Goal: Contribute content: Add original content to the website for others to see

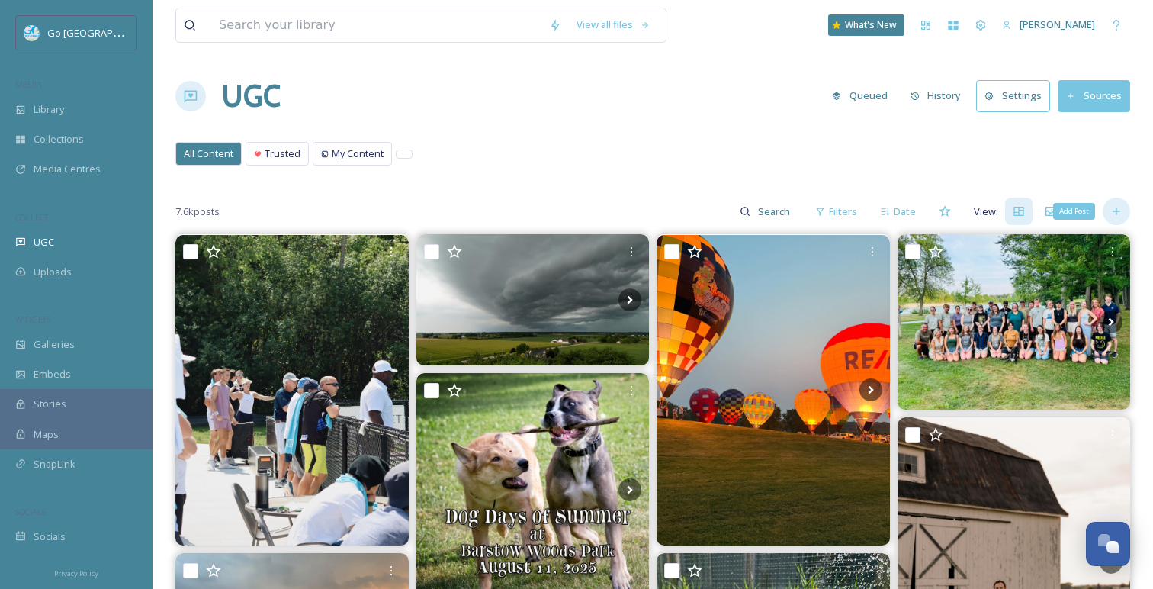
click at [1121, 211] on icon at bounding box center [1116, 211] width 12 height 12
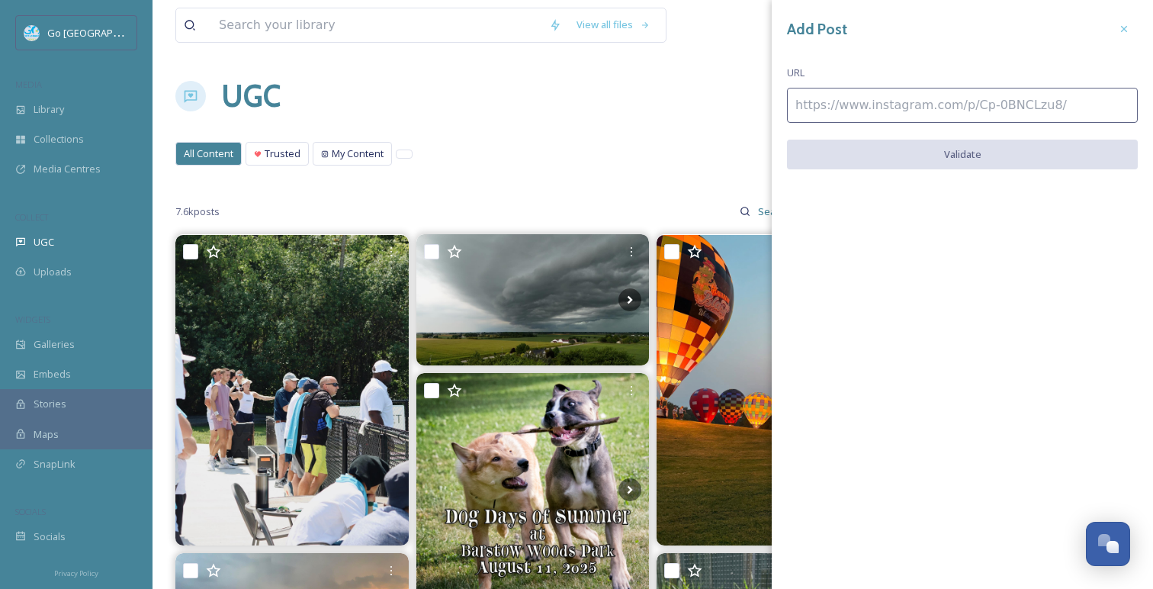
click at [924, 103] on input at bounding box center [962, 105] width 351 height 35
paste input "[URL][DOMAIN_NAME]"
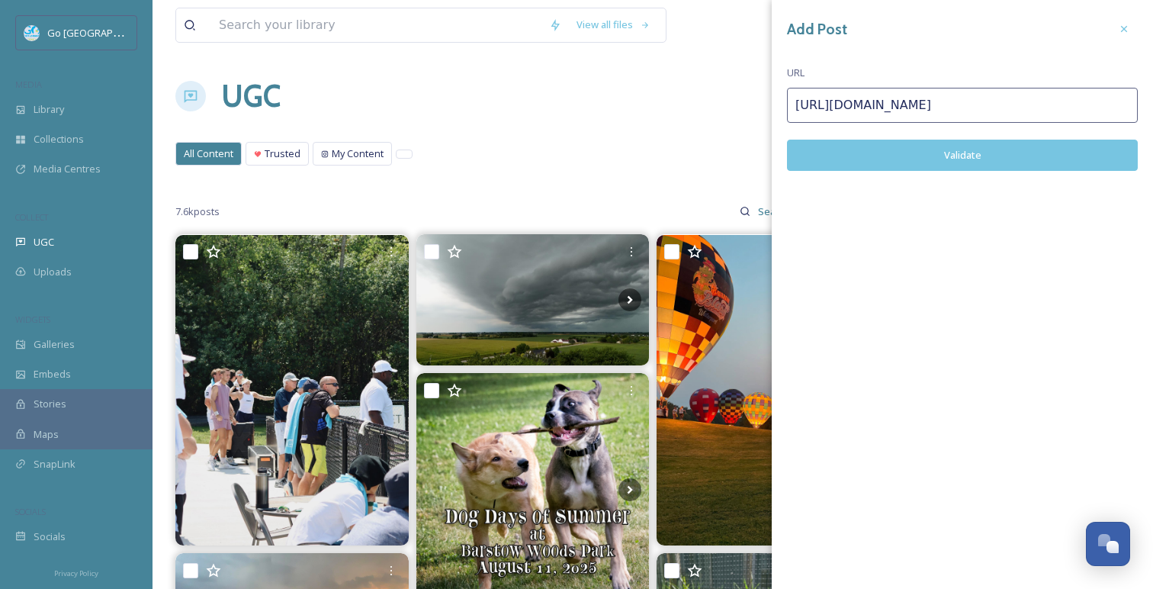
type input "[URL][DOMAIN_NAME]"
click at [922, 153] on button "Validate" at bounding box center [962, 155] width 351 height 31
click at [978, 156] on button "Add Post" at bounding box center [962, 155] width 351 height 31
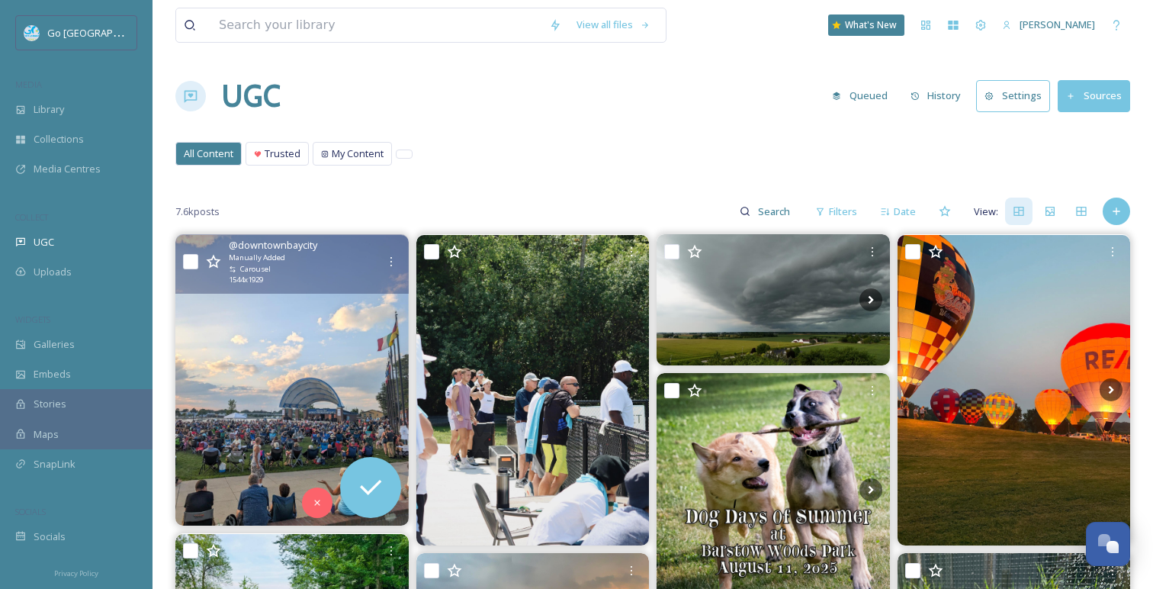
click at [394, 247] on div "@ downtownbaycity Manually Added Carousel 1544 x 1929" at bounding box center [291, 263] width 233 height 59
click at [391, 262] on icon at bounding box center [391, 261] width 12 height 12
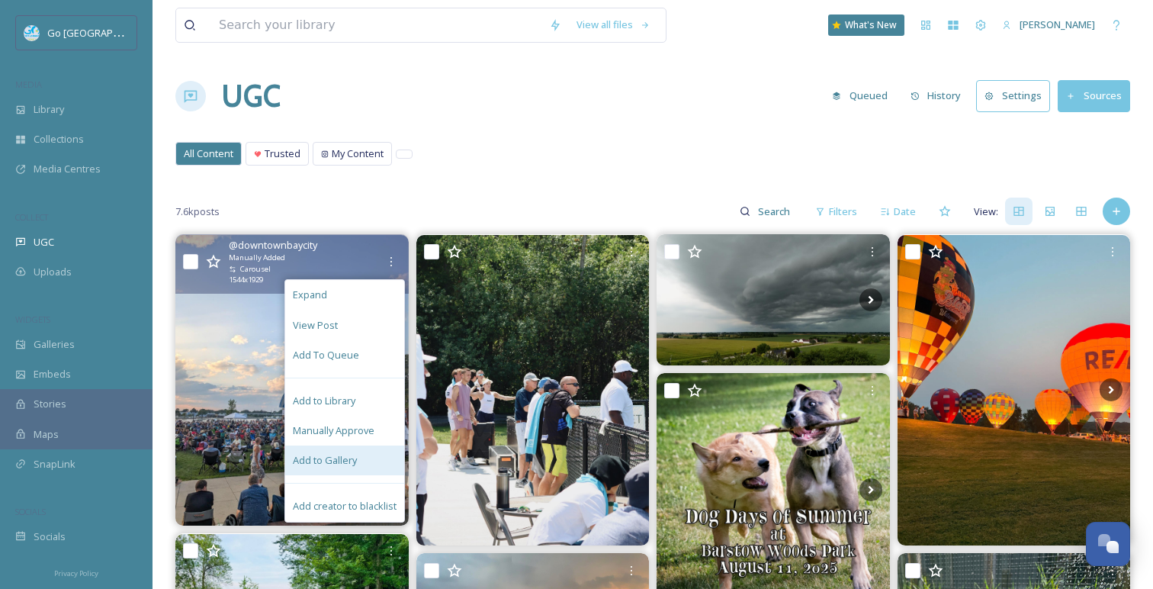
click at [358, 458] on div "Add to Gallery" at bounding box center [344, 460] width 119 height 30
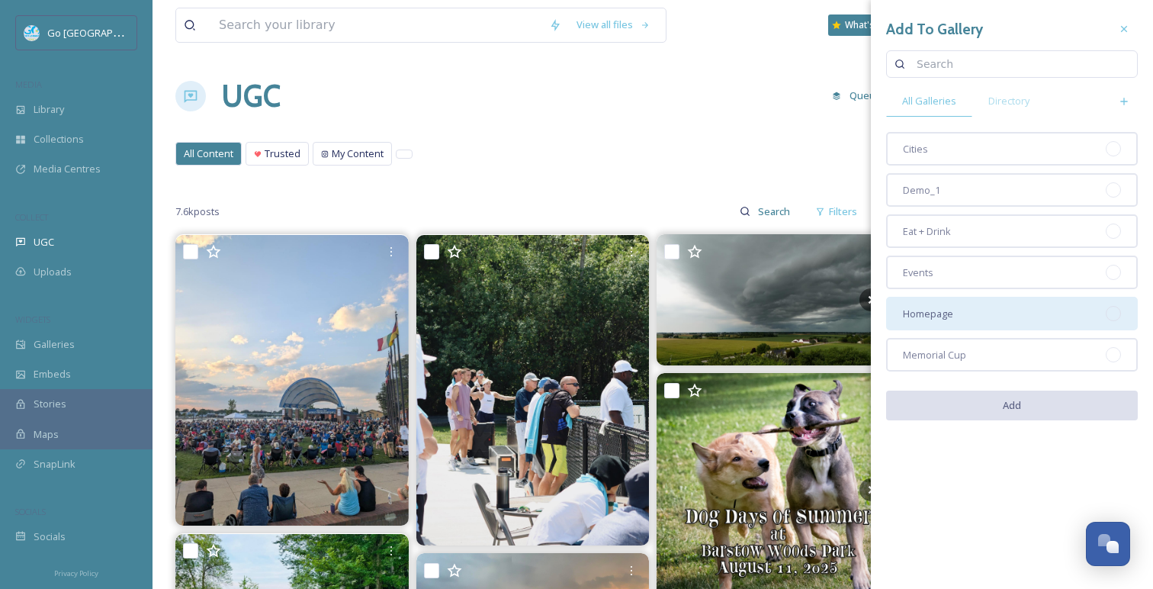
click at [1043, 314] on div "Homepage" at bounding box center [1012, 314] width 252 height 34
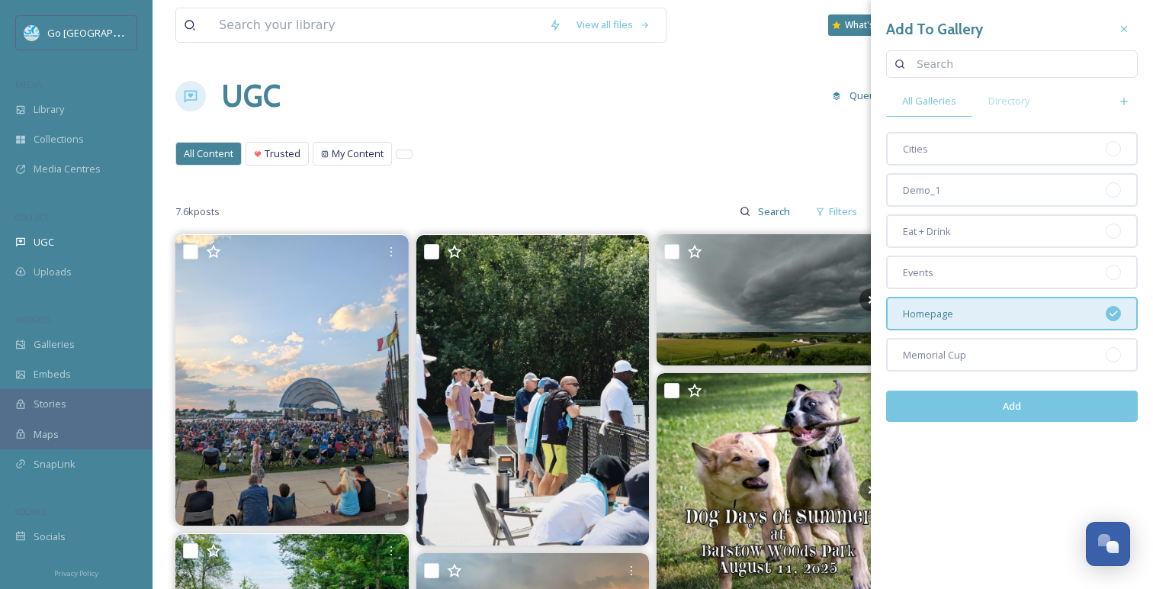
click at [1023, 418] on button "Add" at bounding box center [1012, 405] width 252 height 31
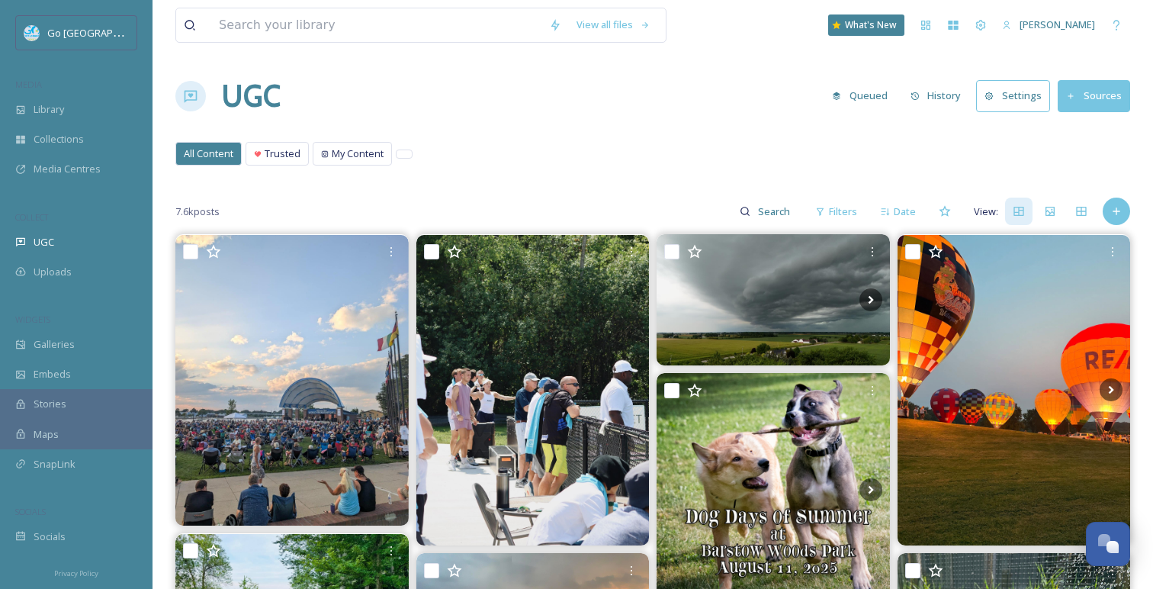
click at [513, 117] on div "UGC Queued History Settings Sources" at bounding box center [652, 96] width 955 height 46
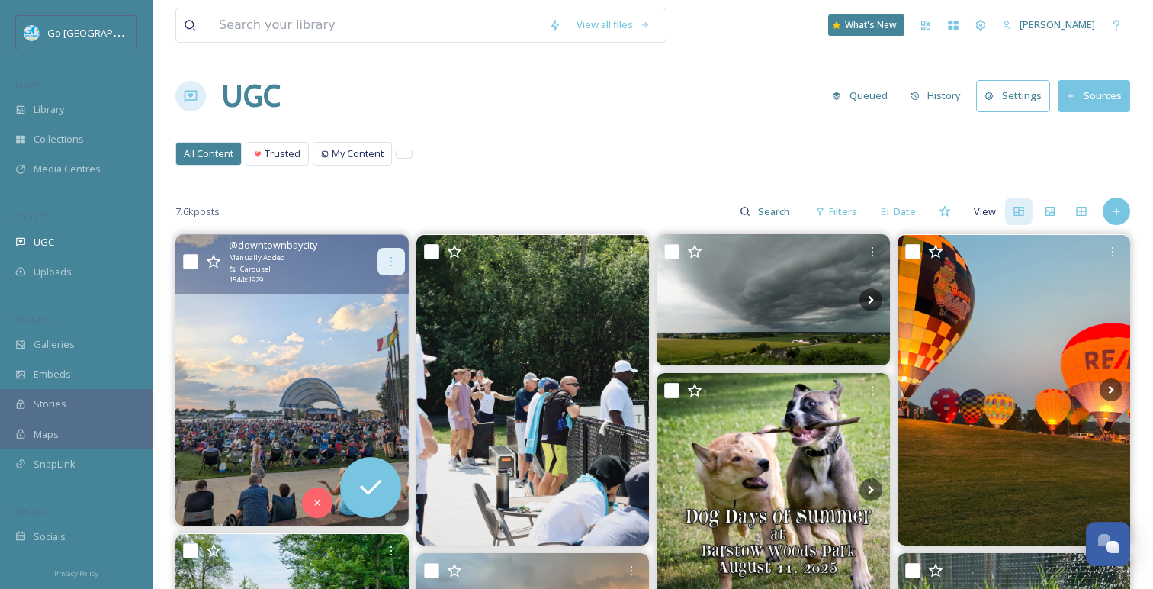
click at [388, 248] on div at bounding box center [391, 261] width 27 height 27
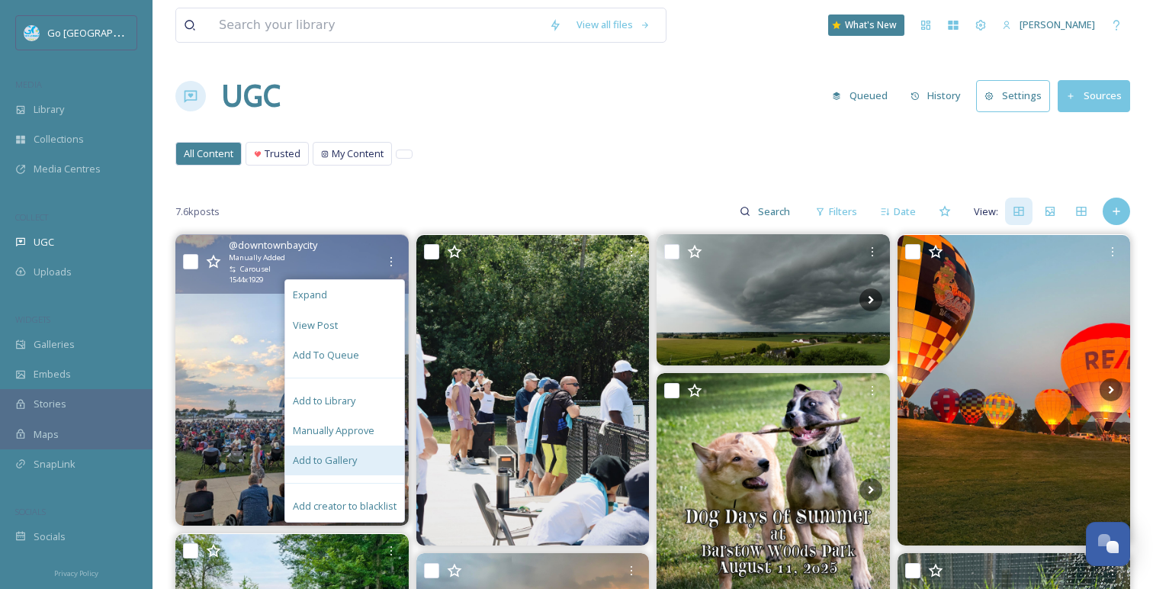
click at [390, 467] on div "Add to Gallery" at bounding box center [344, 460] width 119 height 30
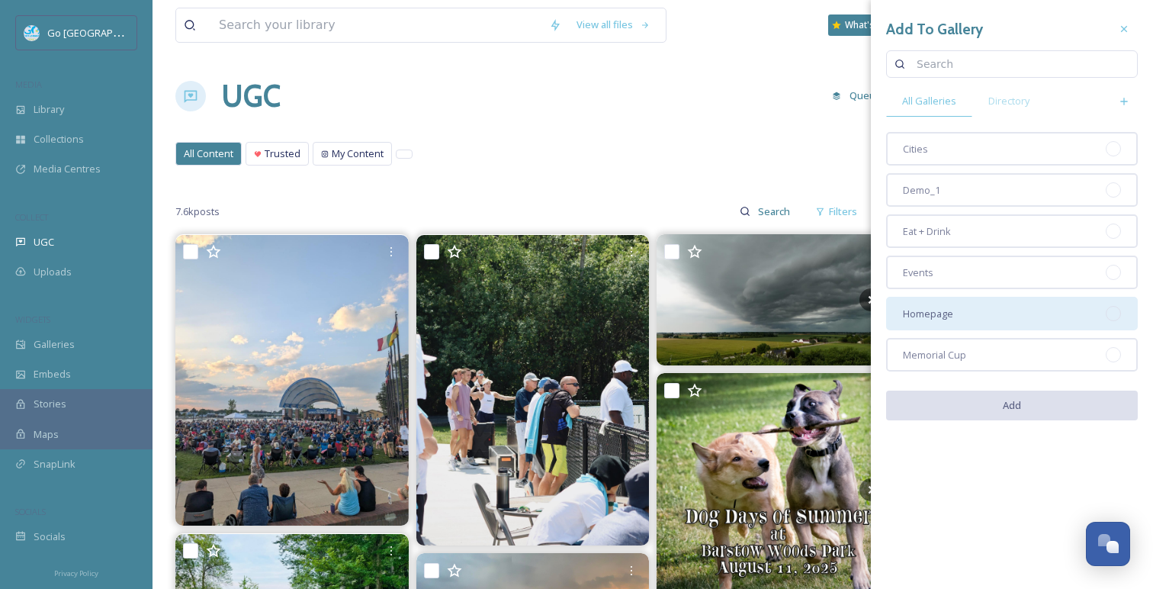
click at [985, 326] on div "Homepage" at bounding box center [1012, 314] width 252 height 34
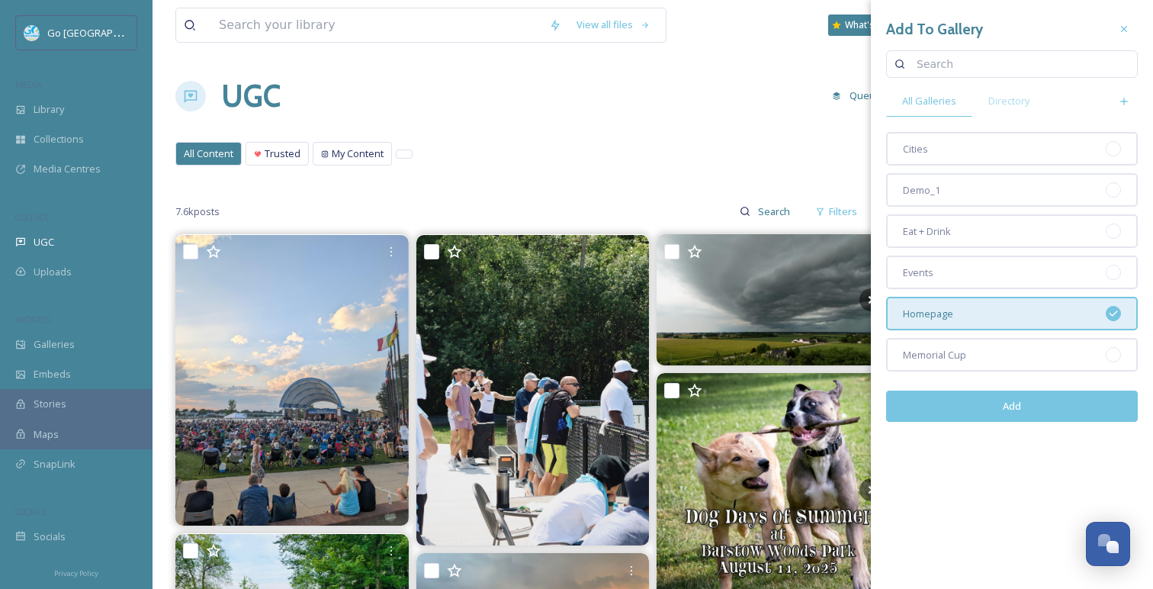
click at [975, 290] on div "Cities Demo_1 Eat + Drink Events Homepage Memorial Cup" at bounding box center [1012, 251] width 252 height 239
click at [979, 268] on div "Events" at bounding box center [1012, 272] width 252 height 34
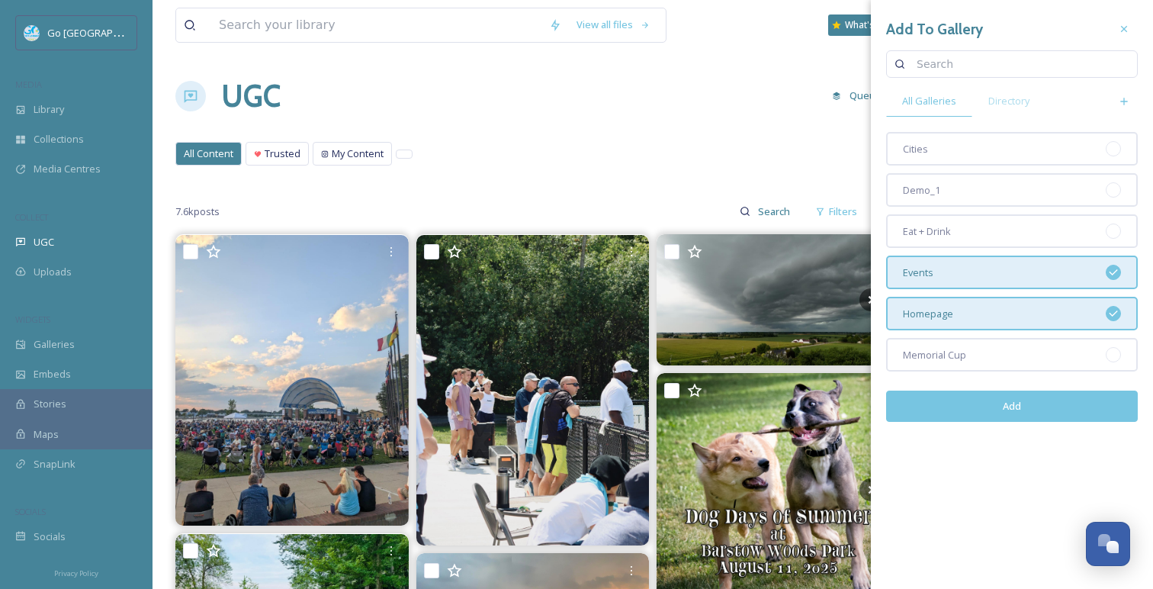
click at [1022, 406] on button "Add" at bounding box center [1012, 405] width 252 height 31
